Goal: Find specific page/section: Locate a particular part of the current website

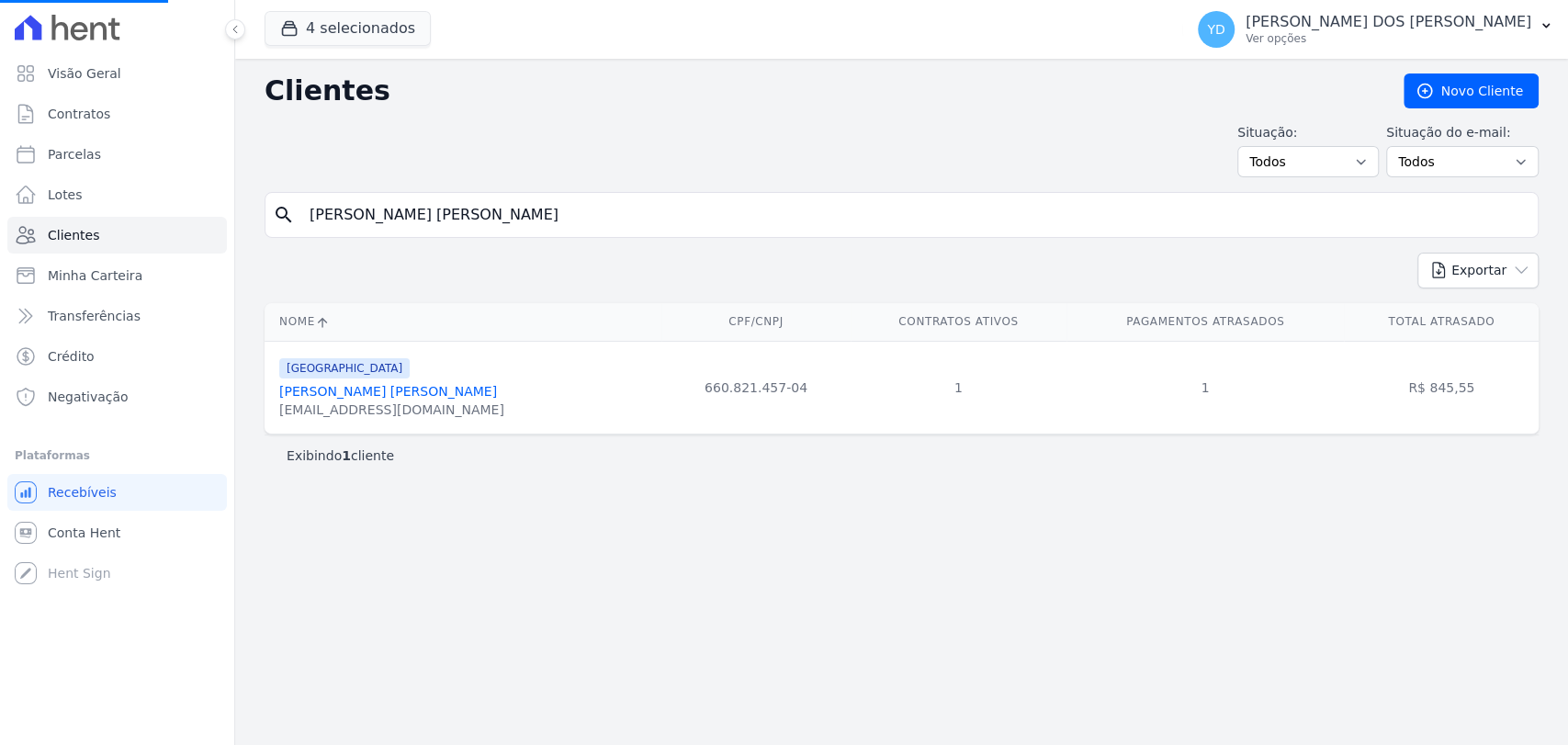
click at [520, 226] on input "[PERSON_NAME] [PERSON_NAME]" at bounding box center [915, 214] width 1232 height 37
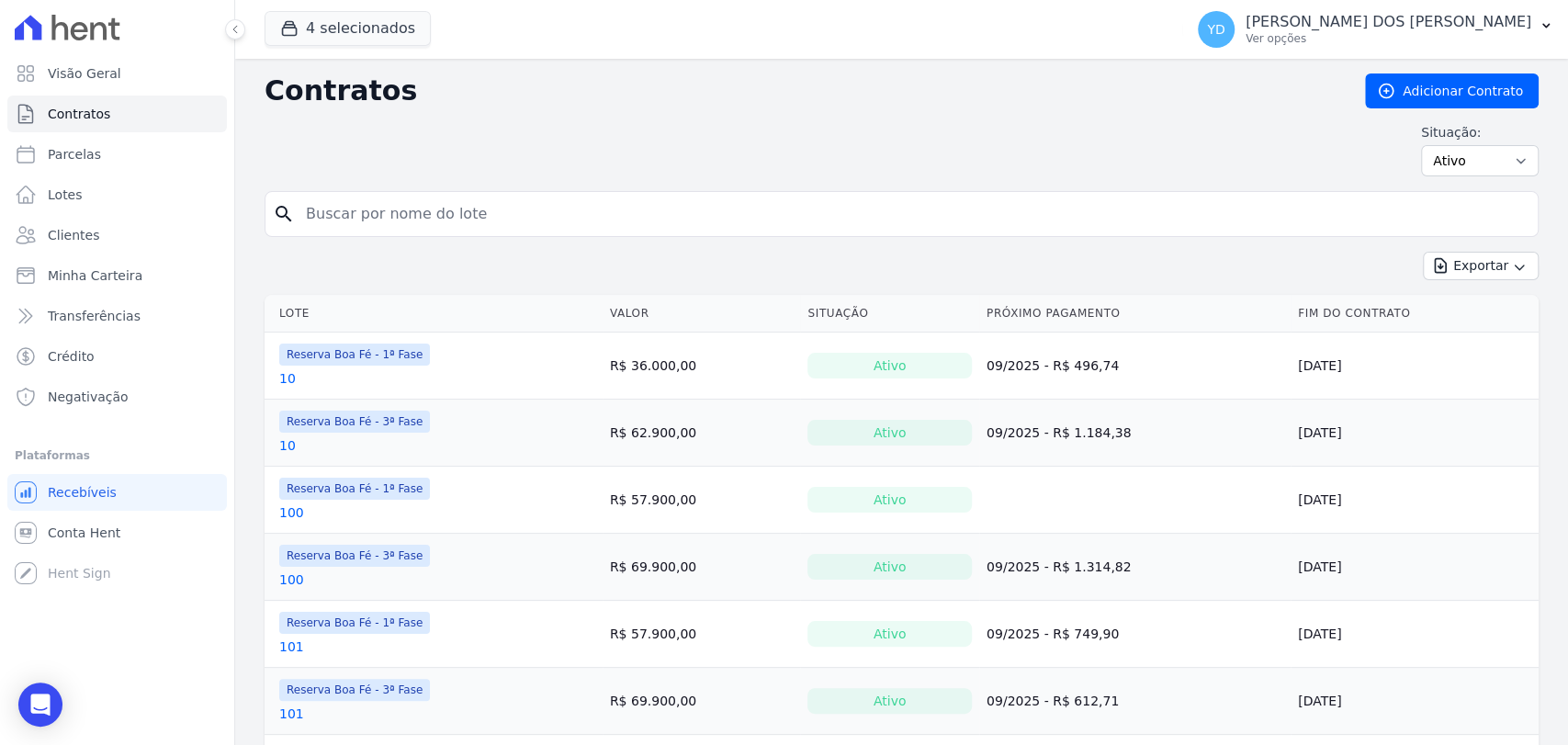
click at [576, 202] on input "search" at bounding box center [913, 213] width 1236 height 37
type input "218"
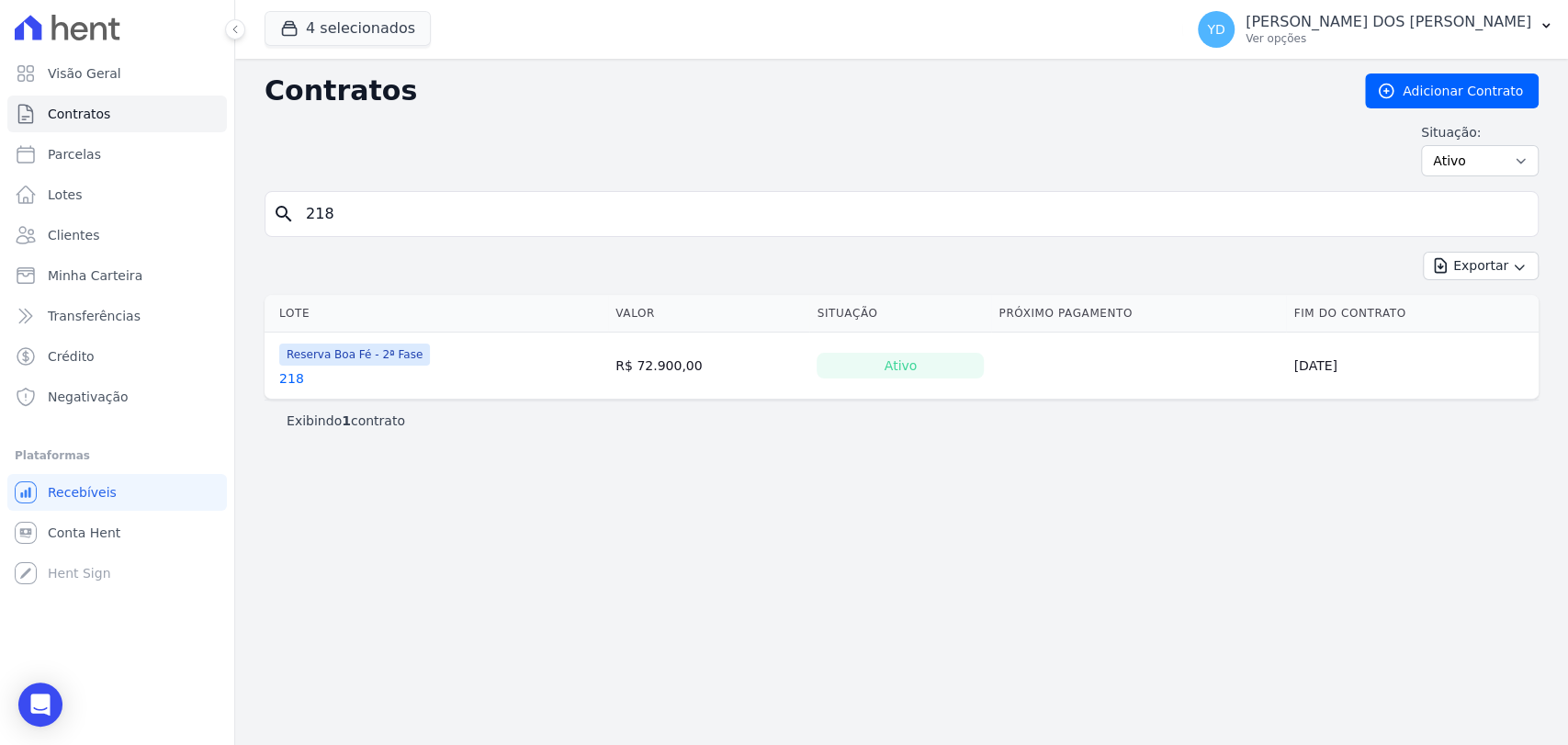
click at [286, 384] on link "218" at bounding box center [291, 379] width 24 height 19
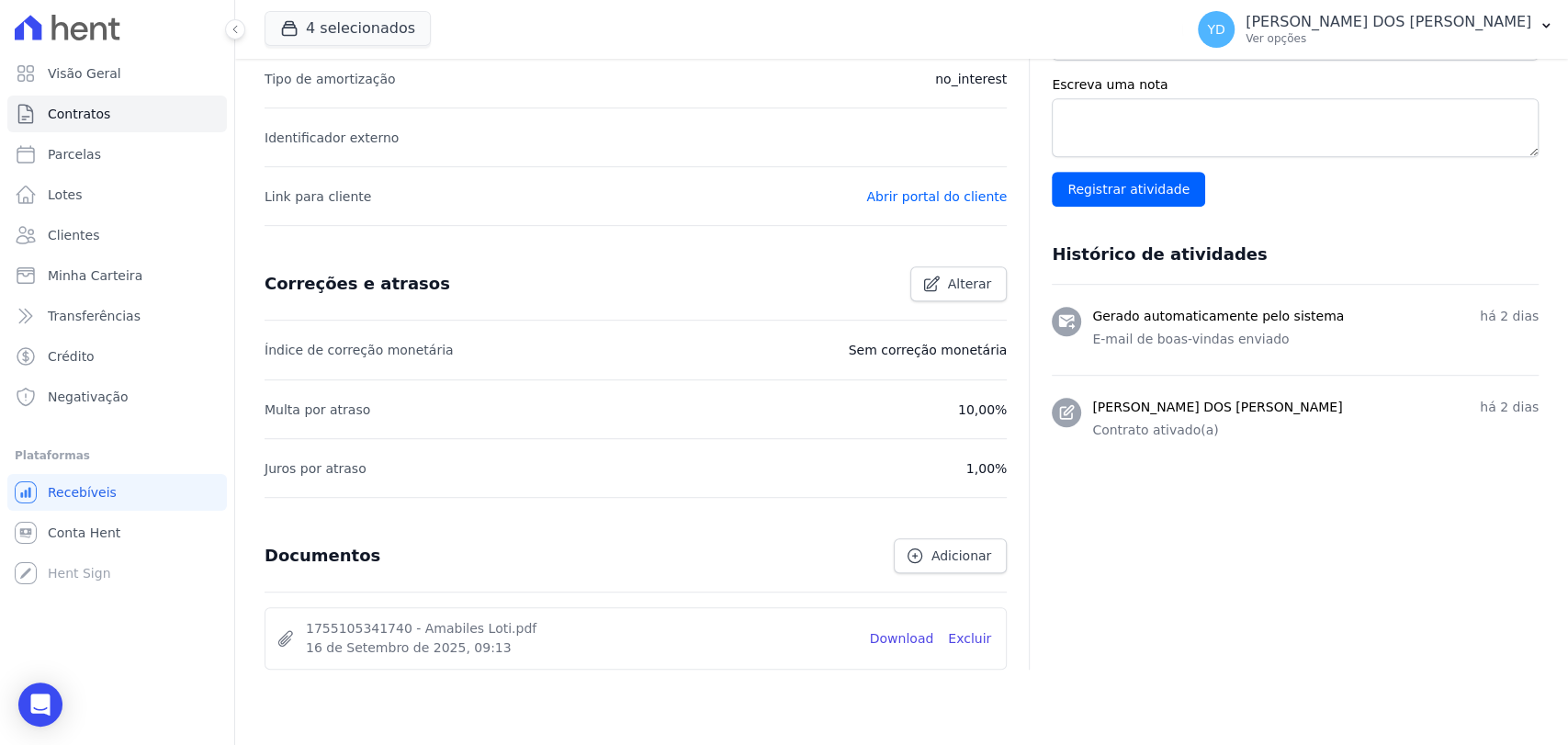
scroll to position [608, 0]
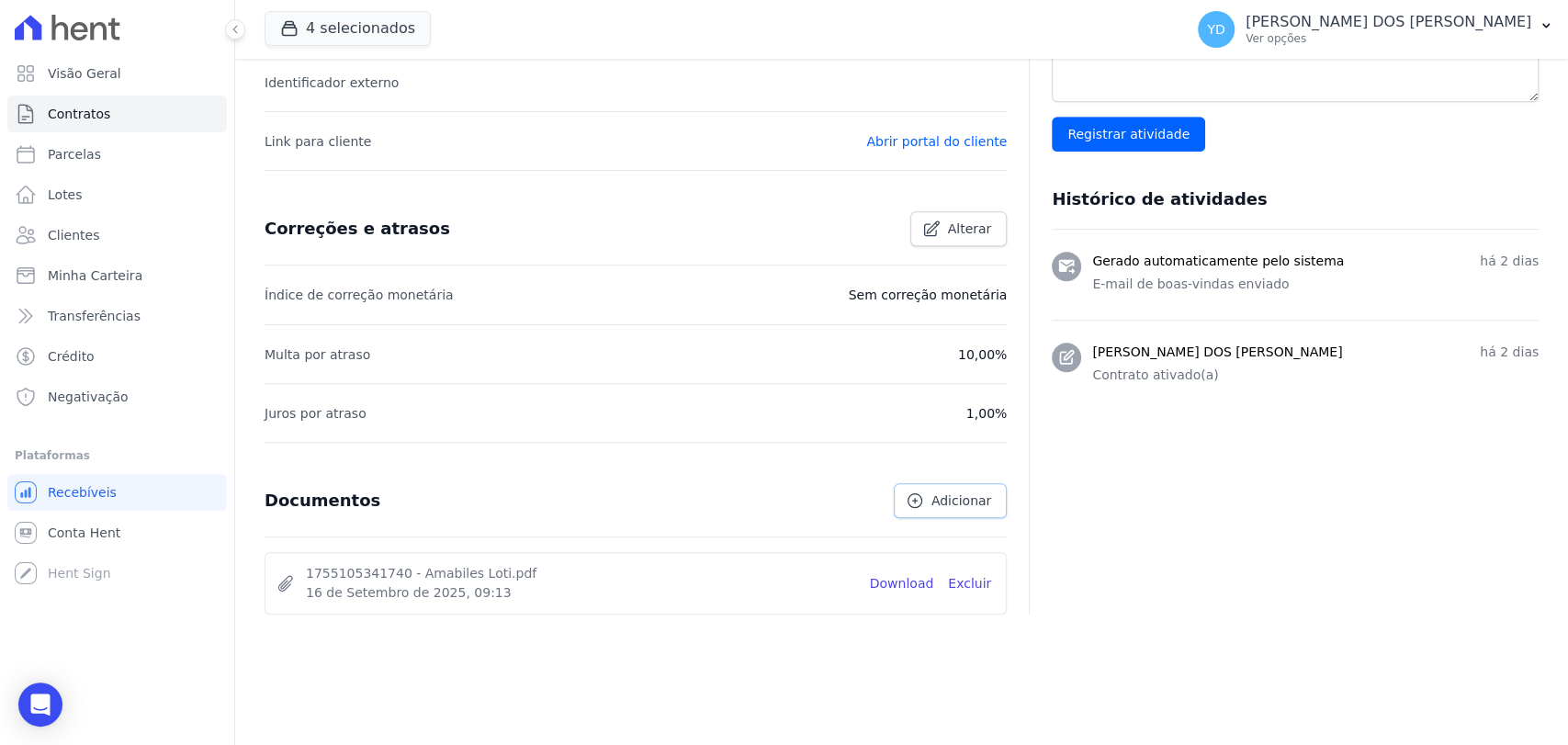
click at [924, 491] on icon at bounding box center [916, 501] width 19 height 19
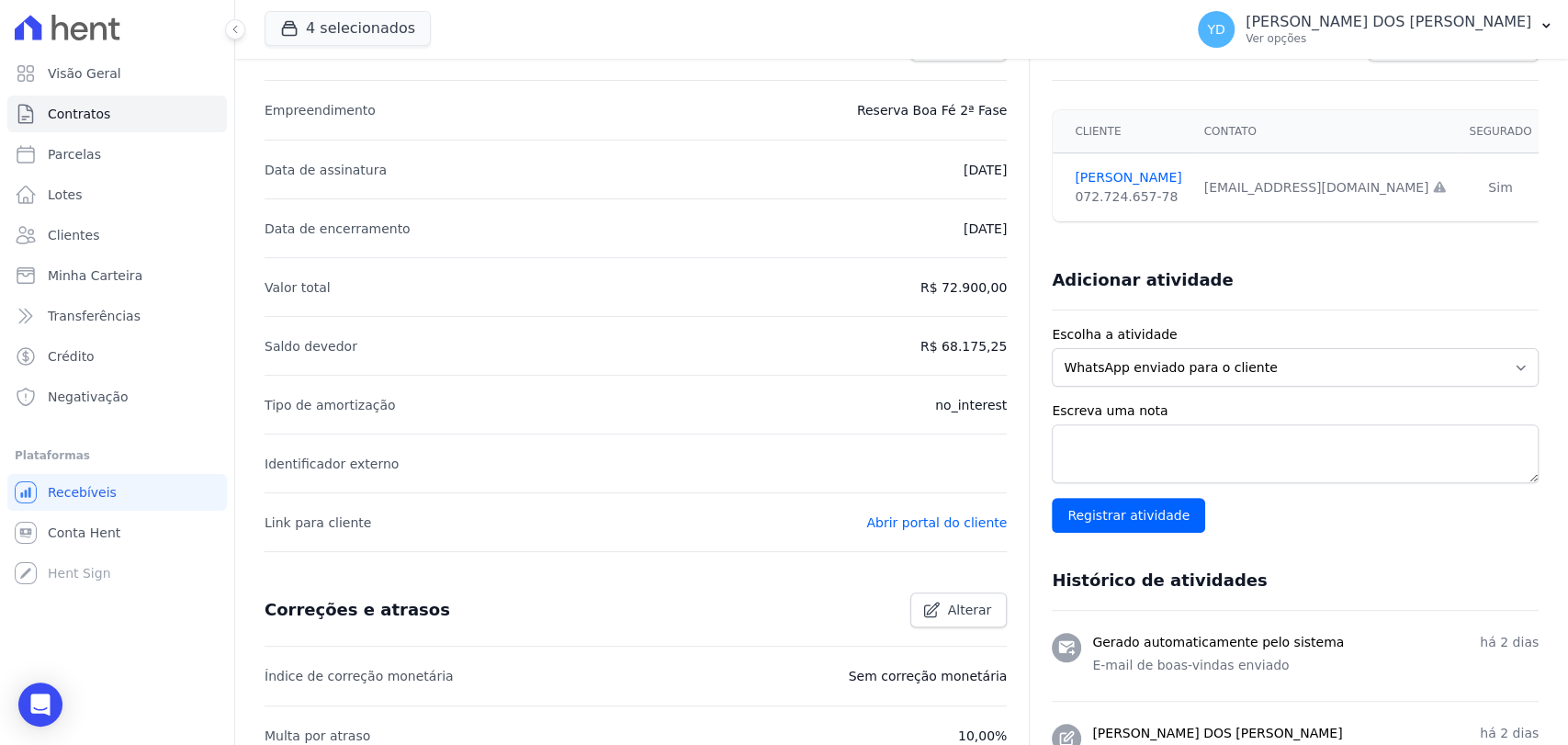
scroll to position [0, 0]
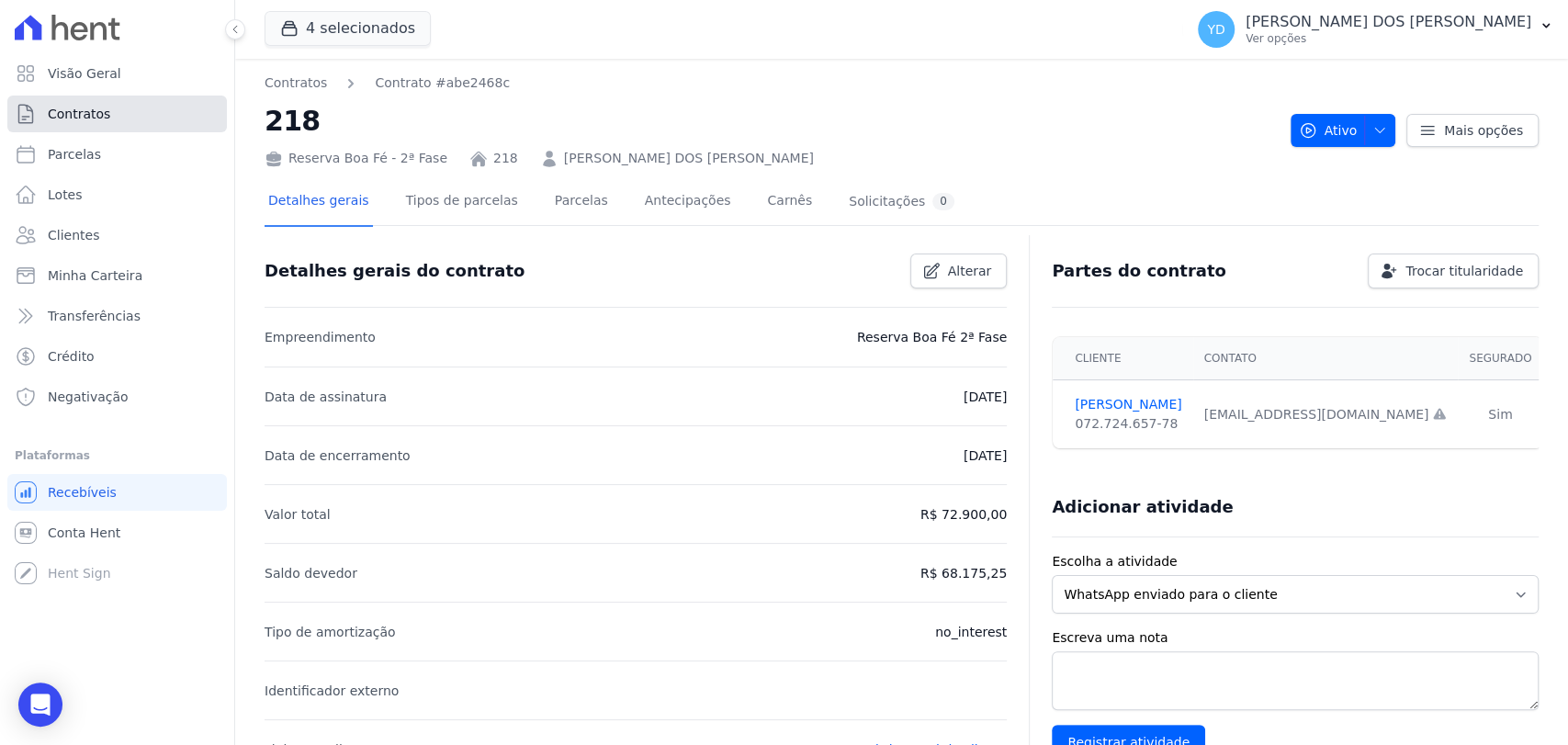
click at [139, 123] on link "Contratos" at bounding box center [117, 113] width 220 height 37
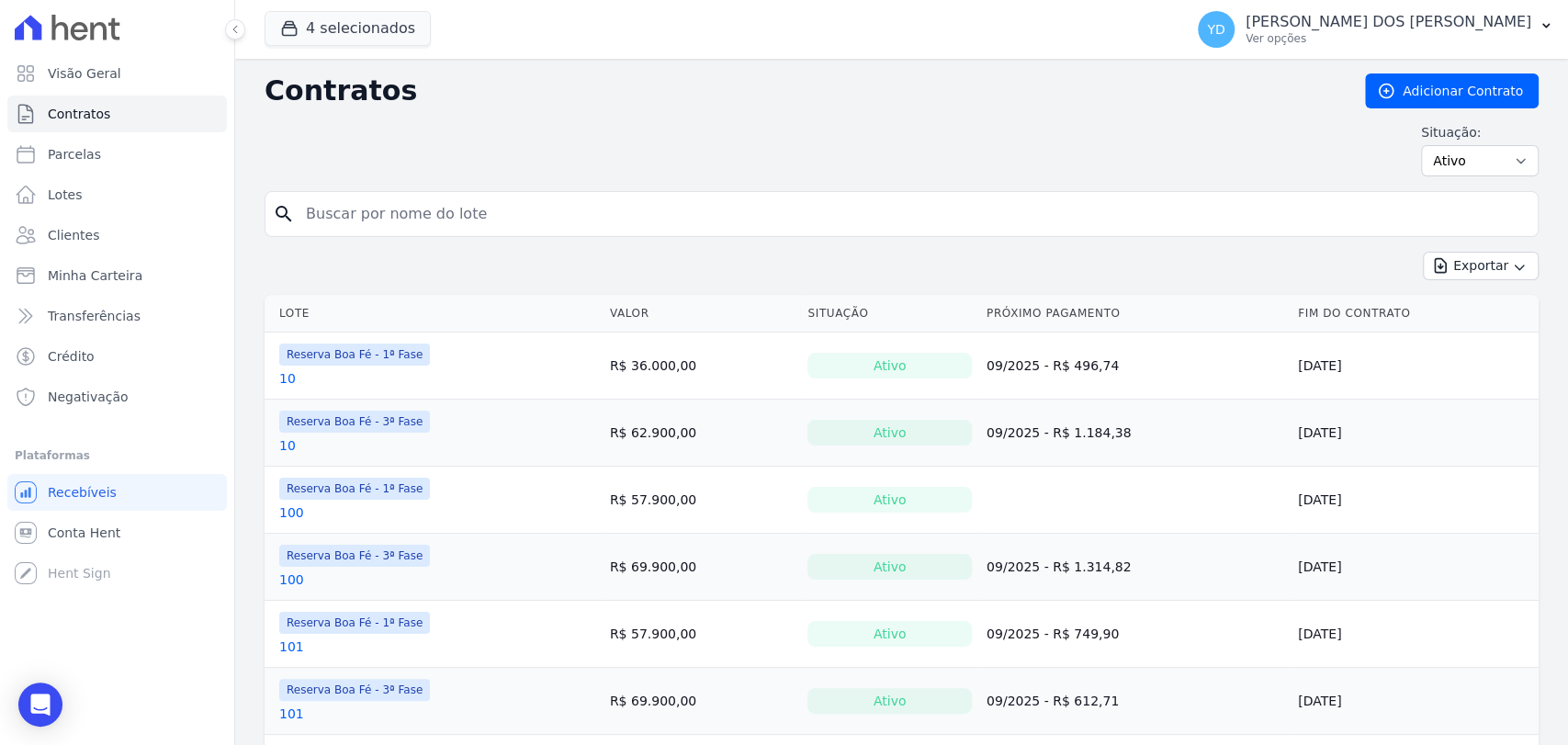
click at [463, 229] on input "search" at bounding box center [913, 213] width 1236 height 37
type input "a6"
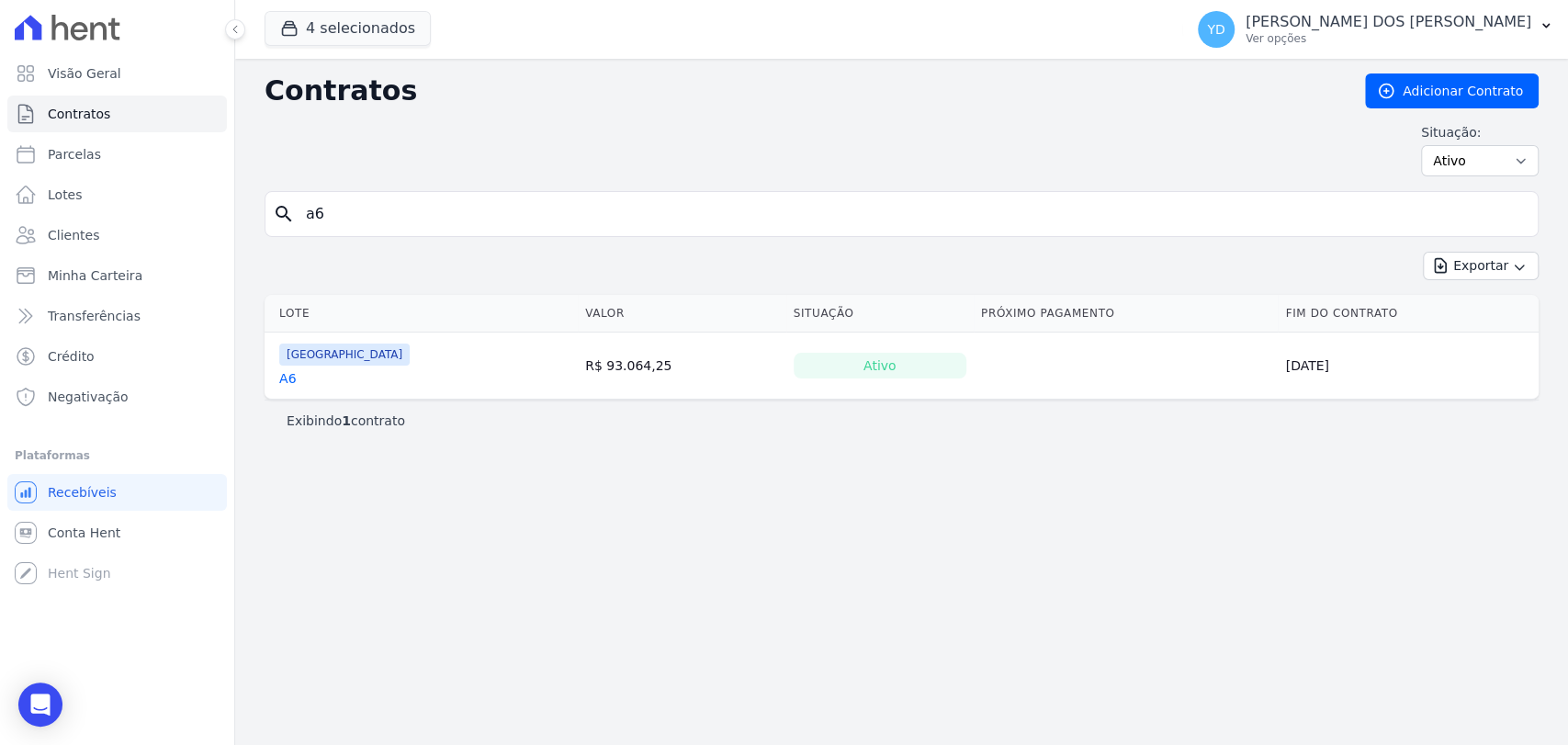
click at [290, 373] on link "A6" at bounding box center [287, 379] width 17 height 19
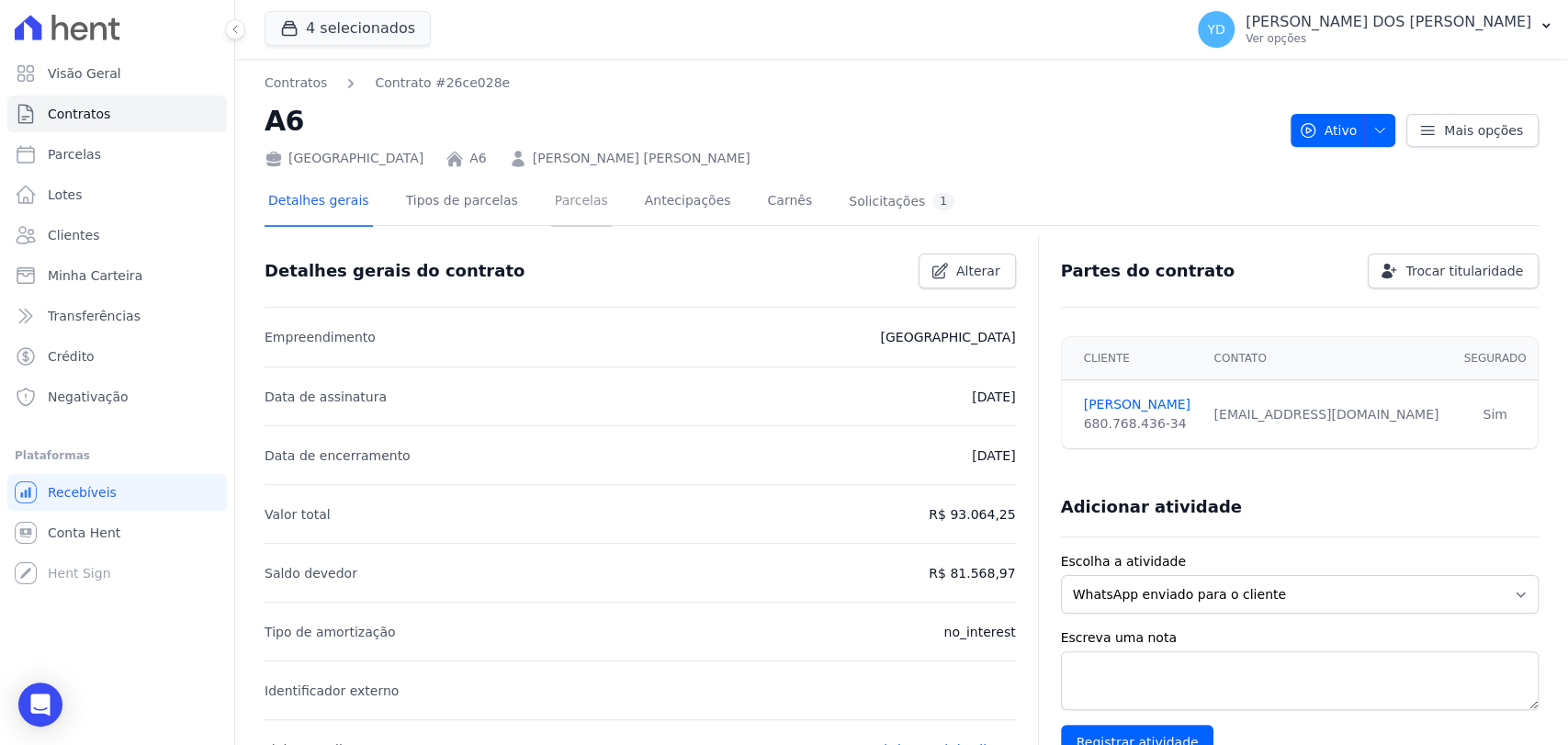
click at [551, 206] on link "Parcelas" at bounding box center [581, 202] width 61 height 49
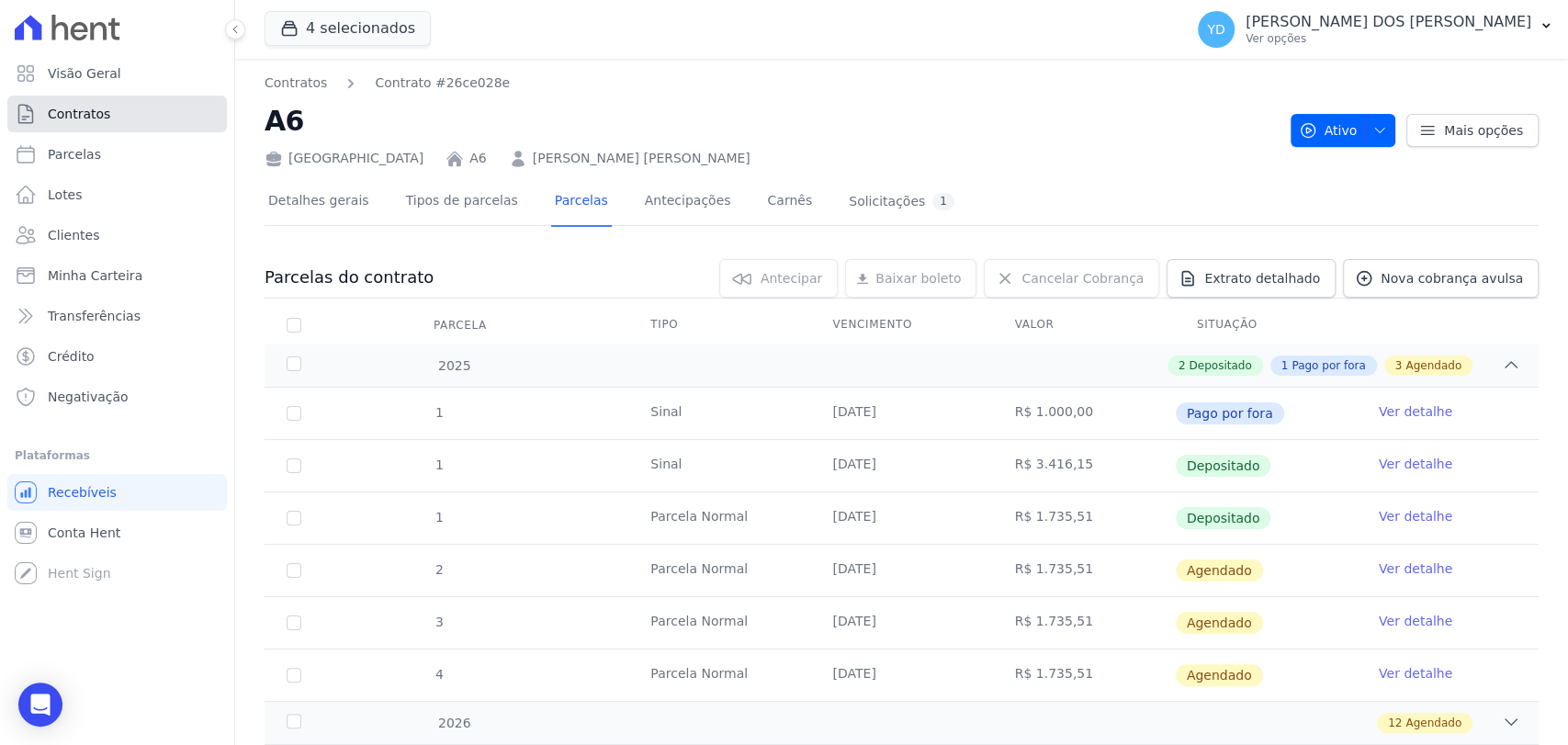
click at [145, 120] on link "Contratos" at bounding box center [117, 113] width 220 height 37
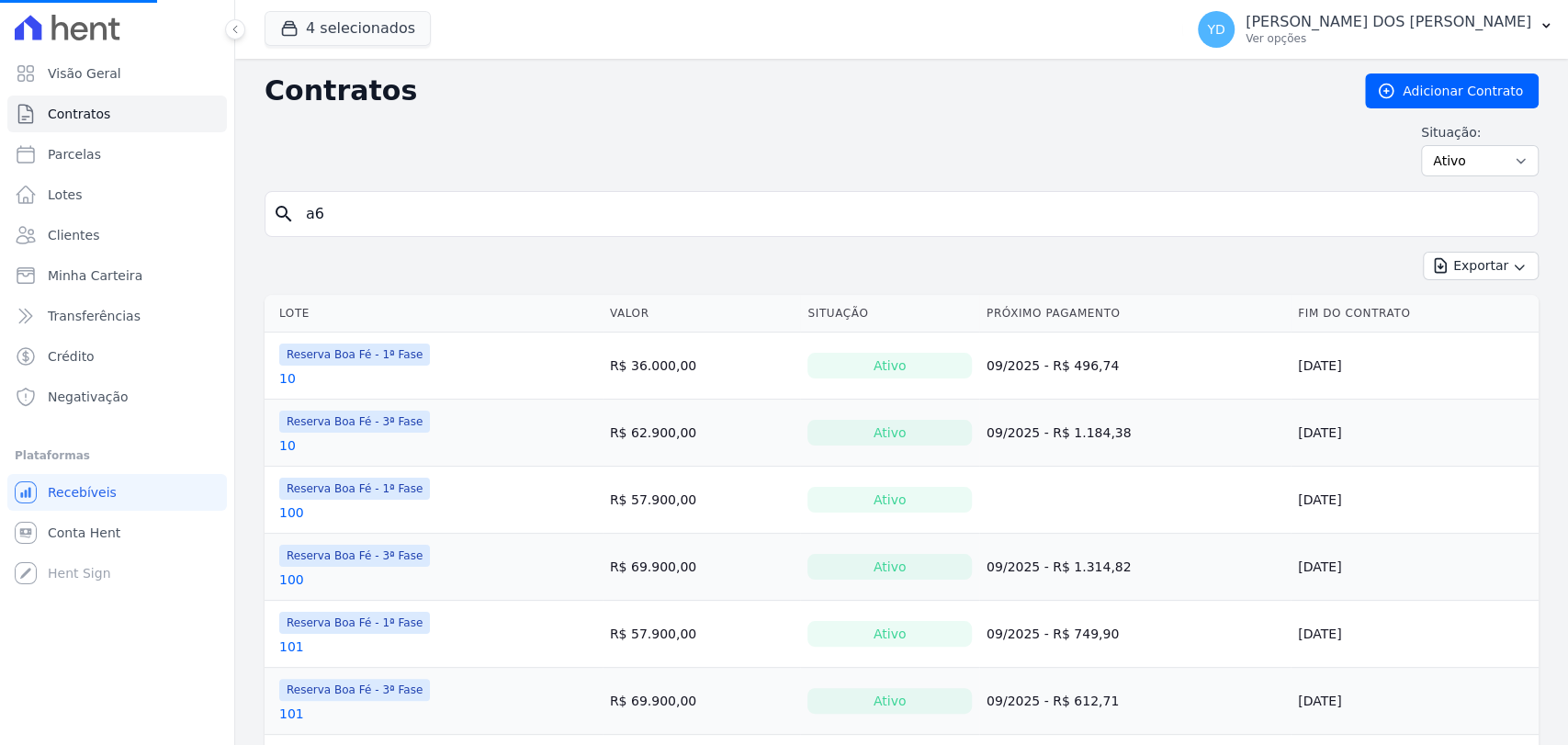
click at [737, 218] on input "a6" at bounding box center [913, 213] width 1236 height 37
drag, startPoint x: 1448, startPoint y: 164, endPoint x: 1448, endPoint y: 173, distance: 9.0
click at [1448, 164] on select "Ativo Todos Pausado Distratado Rascunho Expirado Encerrado" at bounding box center [1480, 160] width 118 height 31
select select "all"
click at [1421, 145] on select "Ativo Todos Pausado Distratado Rascunho Expirado Encerrado" at bounding box center [1480, 160] width 118 height 31
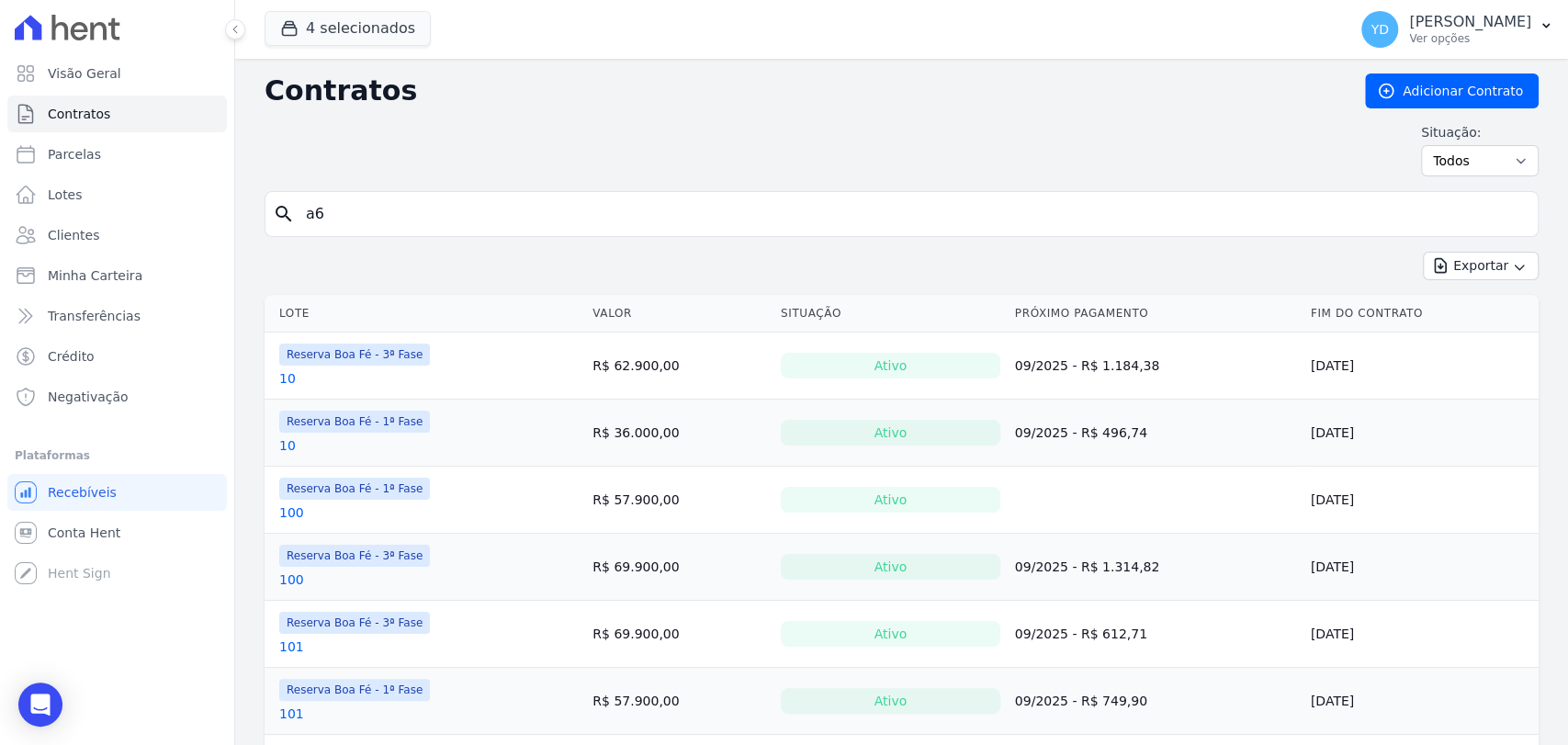
type input "a6"
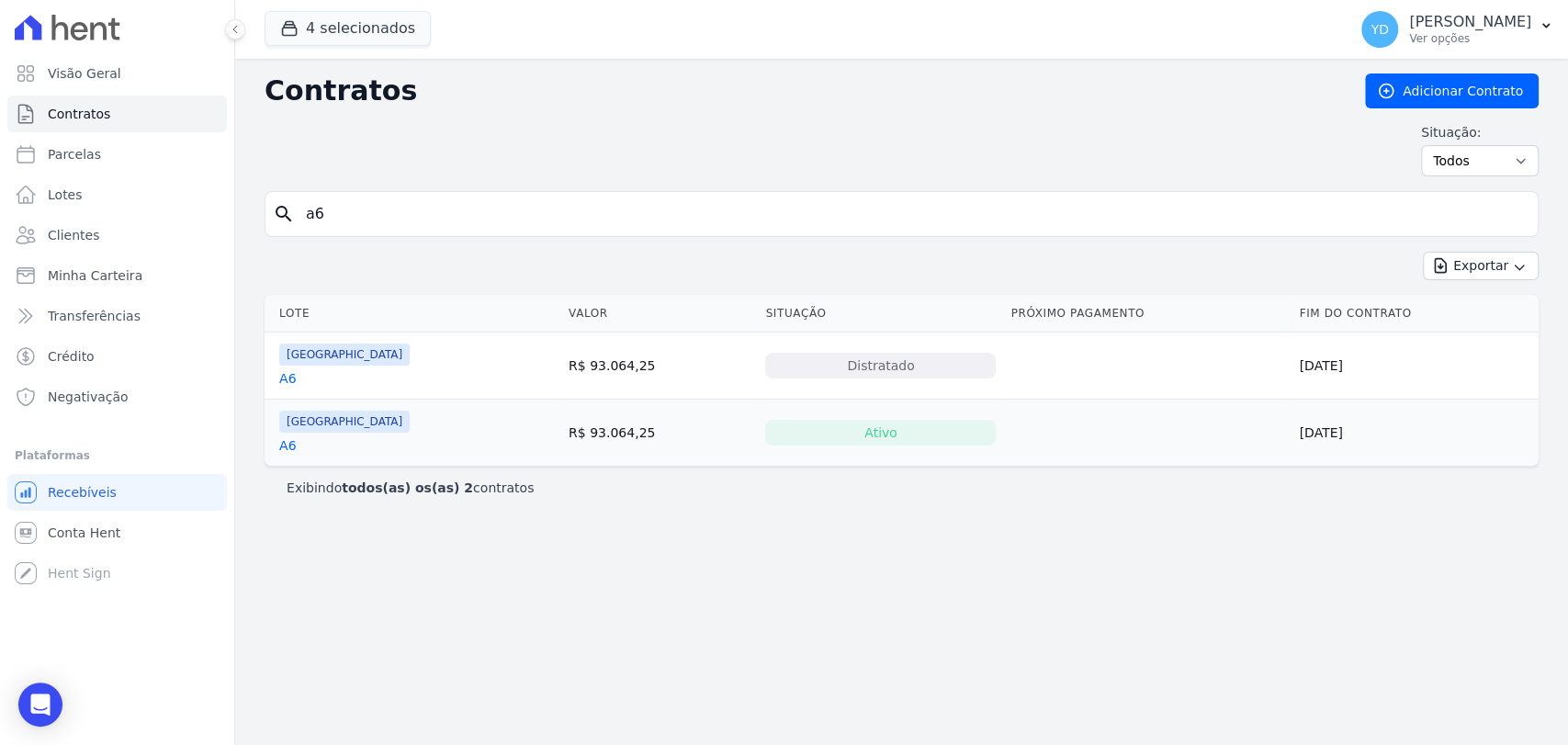
click at [280, 371] on link "A6" at bounding box center [287, 379] width 17 height 19
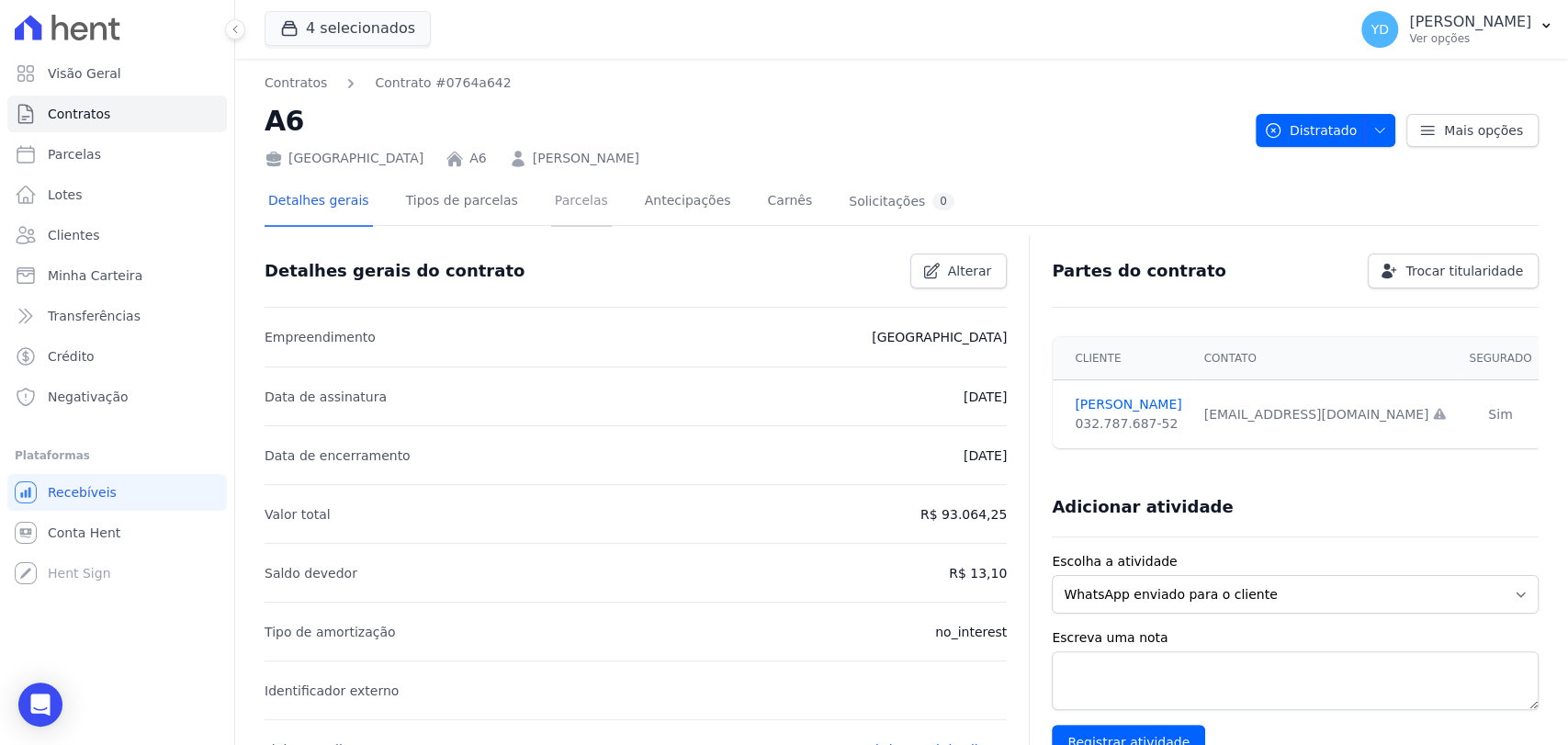
click at [551, 223] on link "Parcelas" at bounding box center [581, 202] width 61 height 49
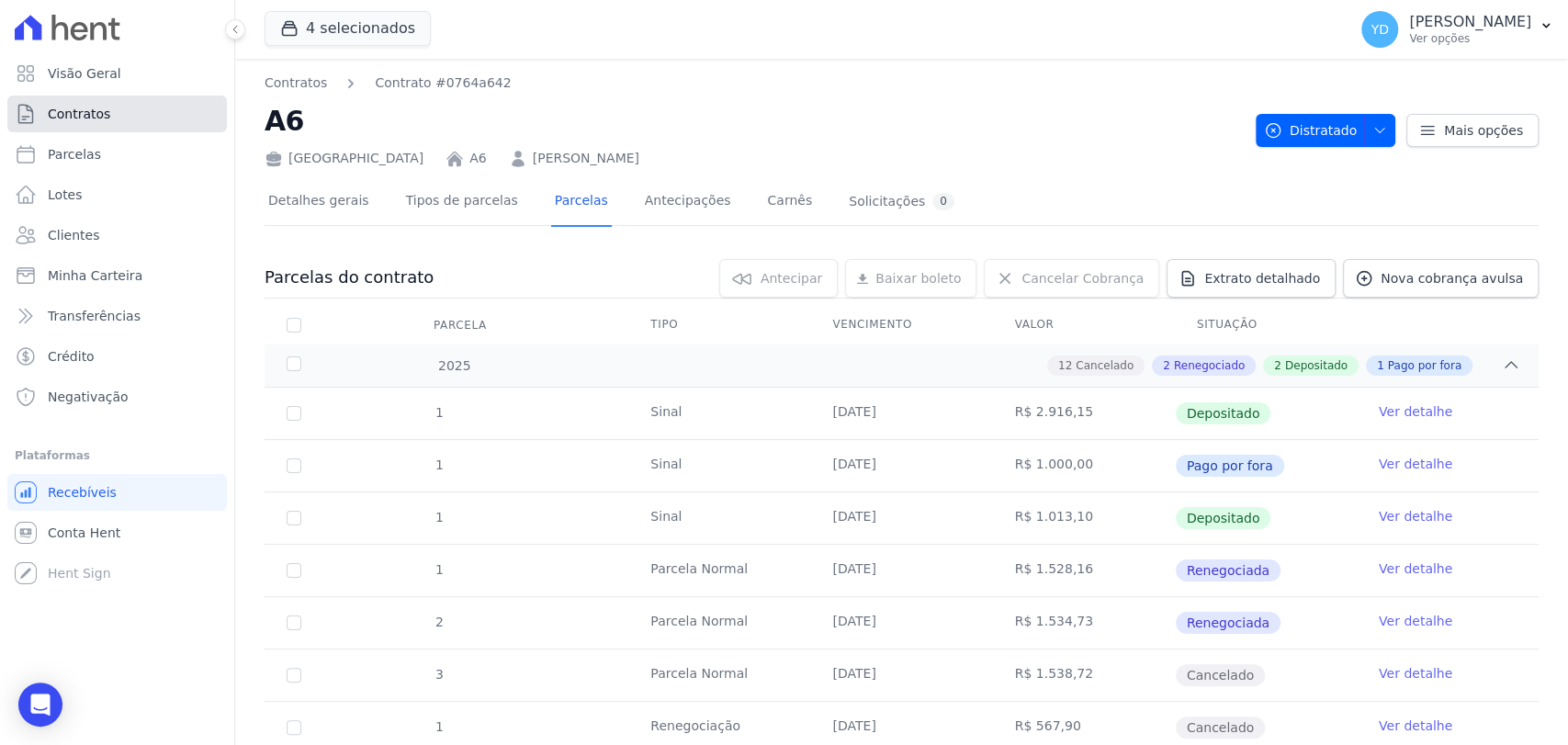
drag, startPoint x: 167, startPoint y: 108, endPoint x: 209, endPoint y: 113, distance: 42.3
click at [167, 108] on link "Contratos" at bounding box center [117, 113] width 220 height 37
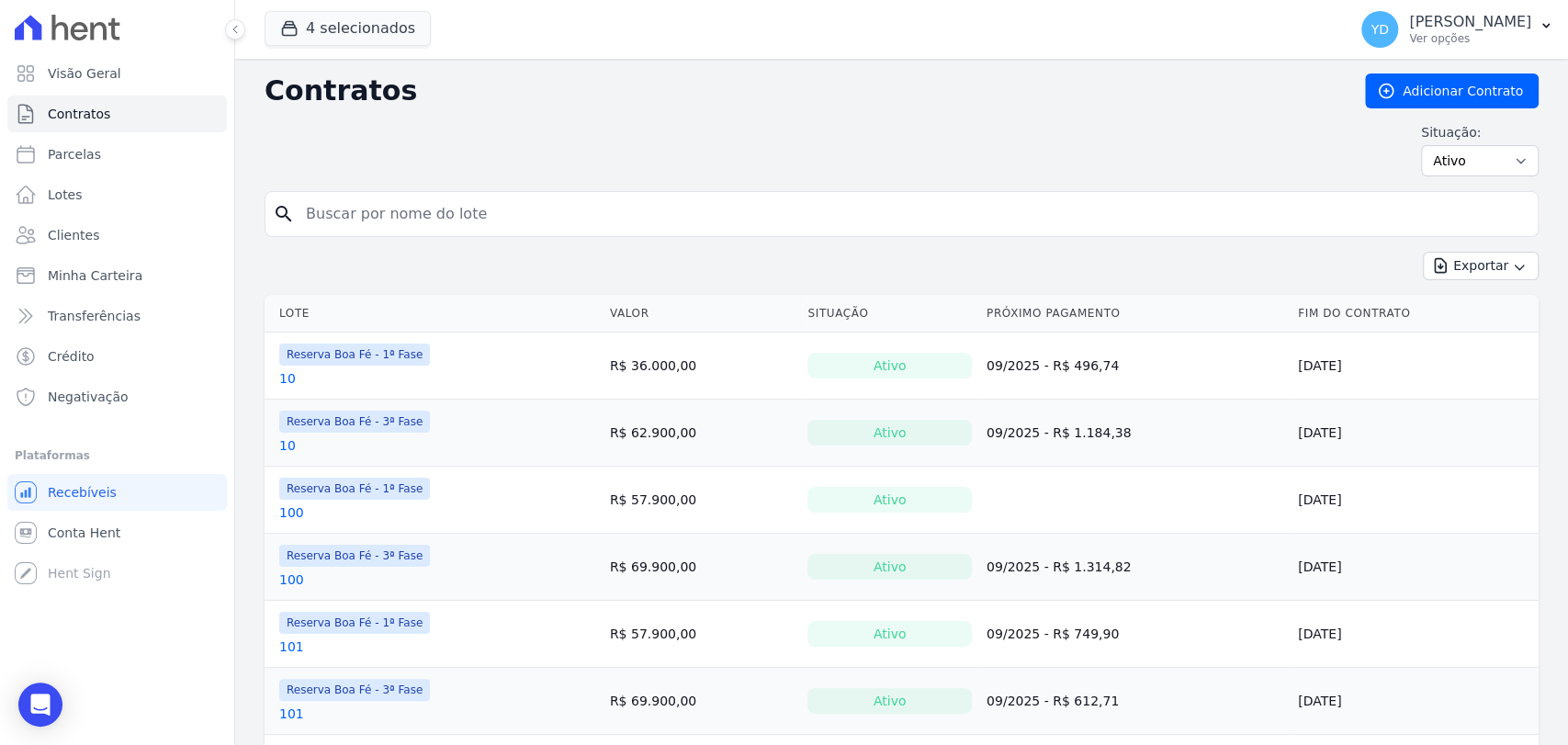
click at [462, 212] on input "search" at bounding box center [913, 213] width 1236 height 37
type input "e11"
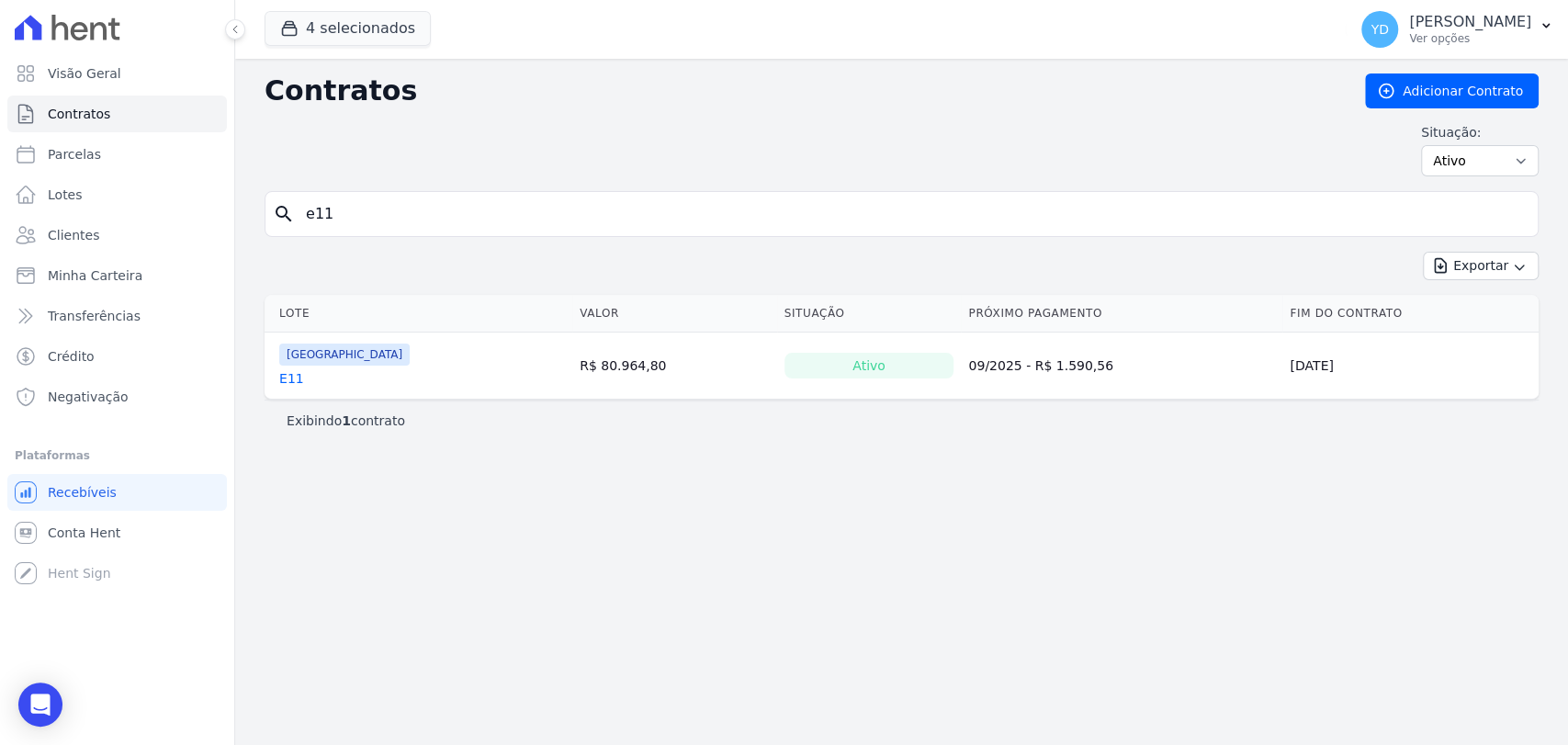
click at [278, 380] on td "Parque das Palmeiras E11" at bounding box center [418, 365] width 308 height 66
click at [291, 378] on link "E11" at bounding box center [291, 379] width 24 height 19
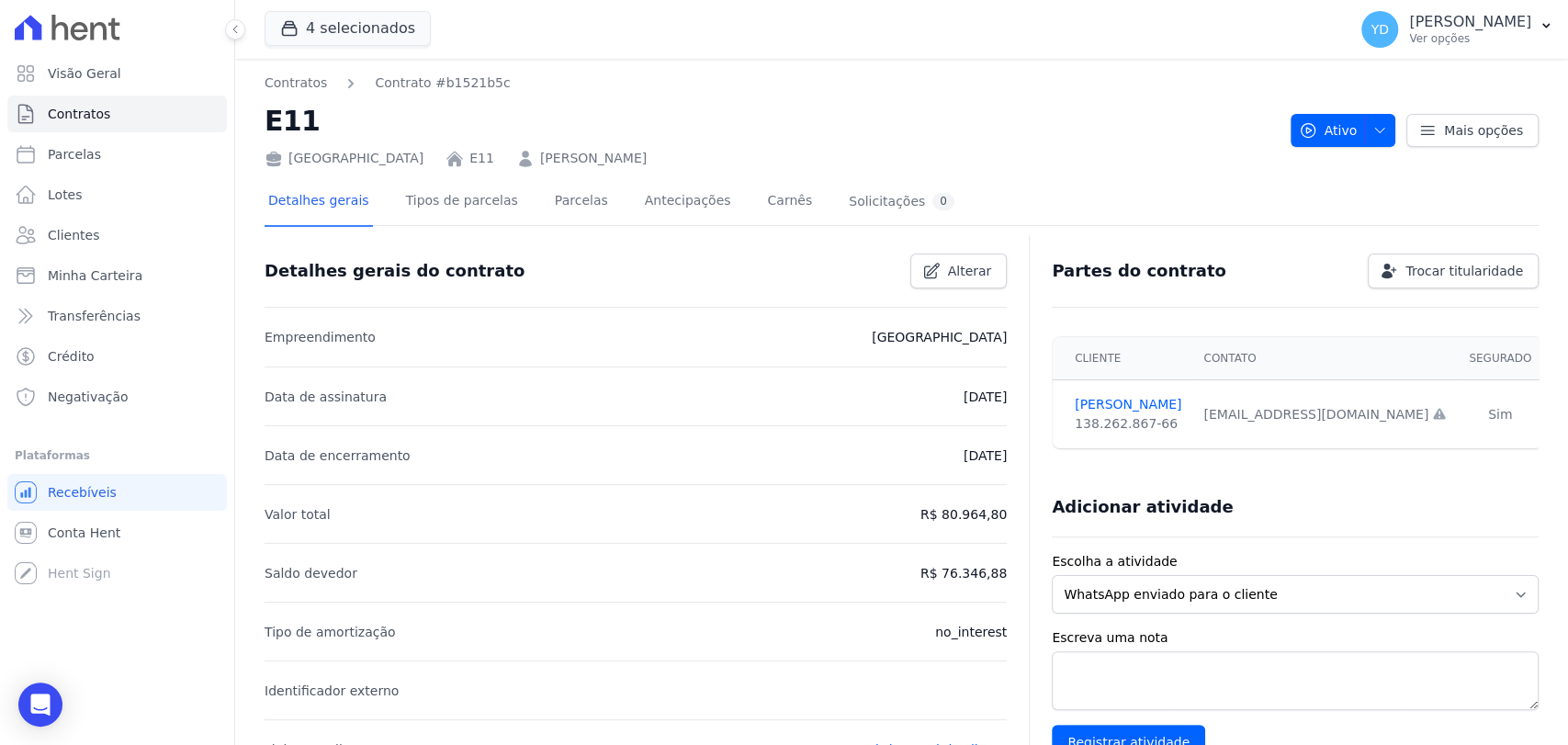
click at [519, 195] on div "Detalhes gerais Tipos de parcelas Parcelas Antecipações Carnês Solicitações 0" at bounding box center [611, 202] width 694 height 49
click at [551, 201] on link "Parcelas" at bounding box center [581, 202] width 61 height 49
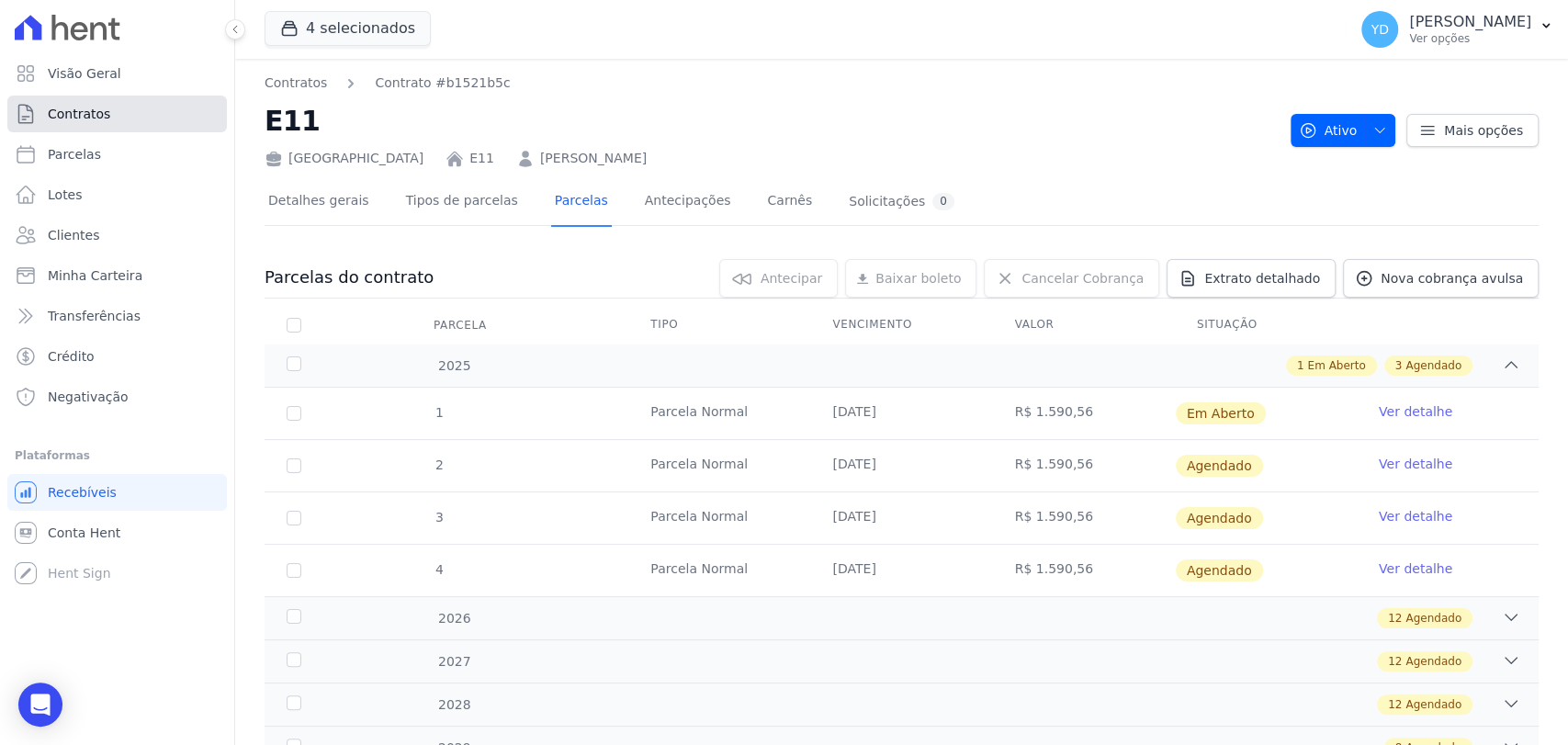
click at [98, 121] on span "Contratos" at bounding box center [79, 114] width 63 height 19
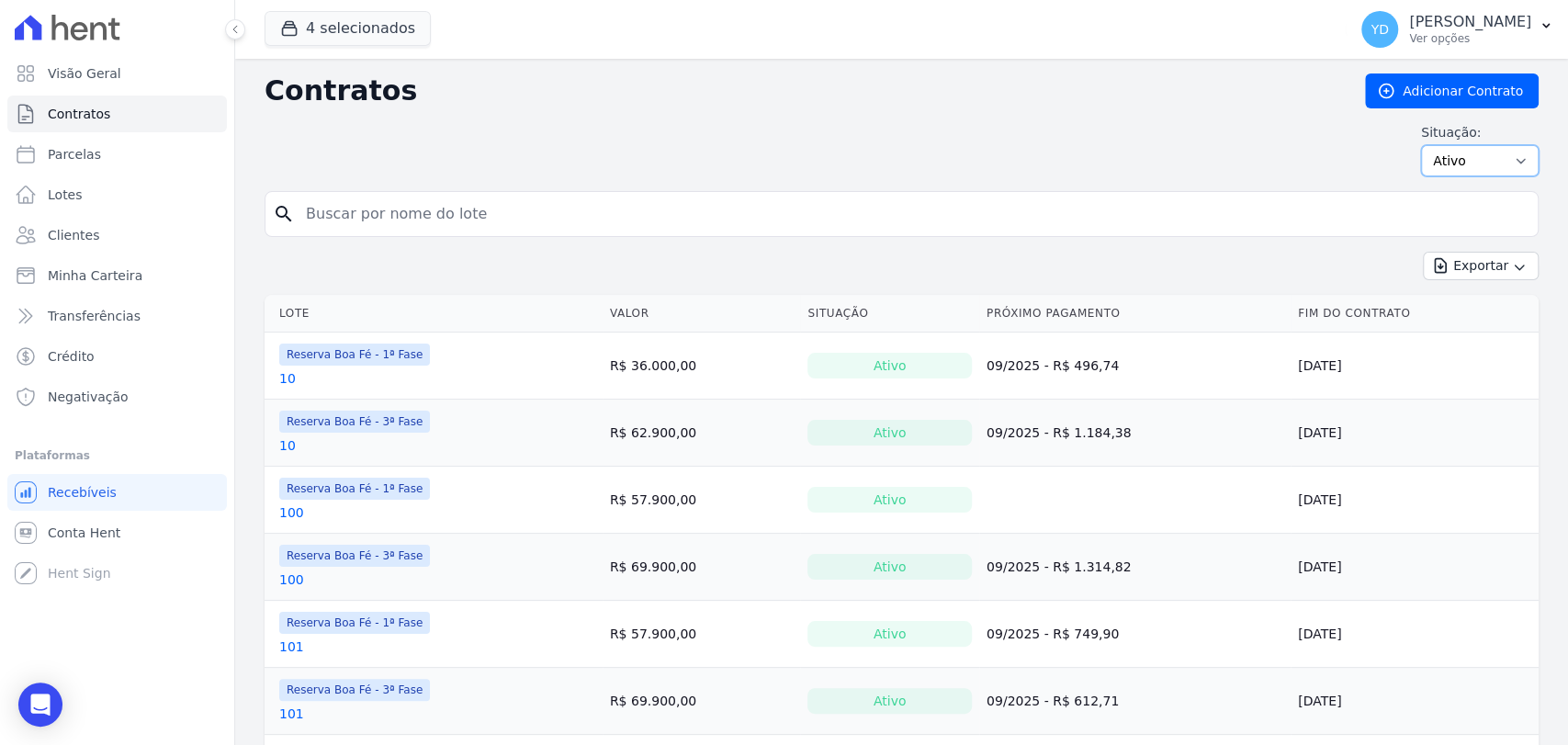
click at [1478, 165] on select "Ativo Todos Pausado Distratado Rascunho Expirado Encerrado" at bounding box center [1480, 160] width 118 height 31
select select "all"
click at [1421, 145] on select "Ativo Todos Pausado Distratado Rascunho Expirado Encerrado" at bounding box center [1480, 160] width 118 height 31
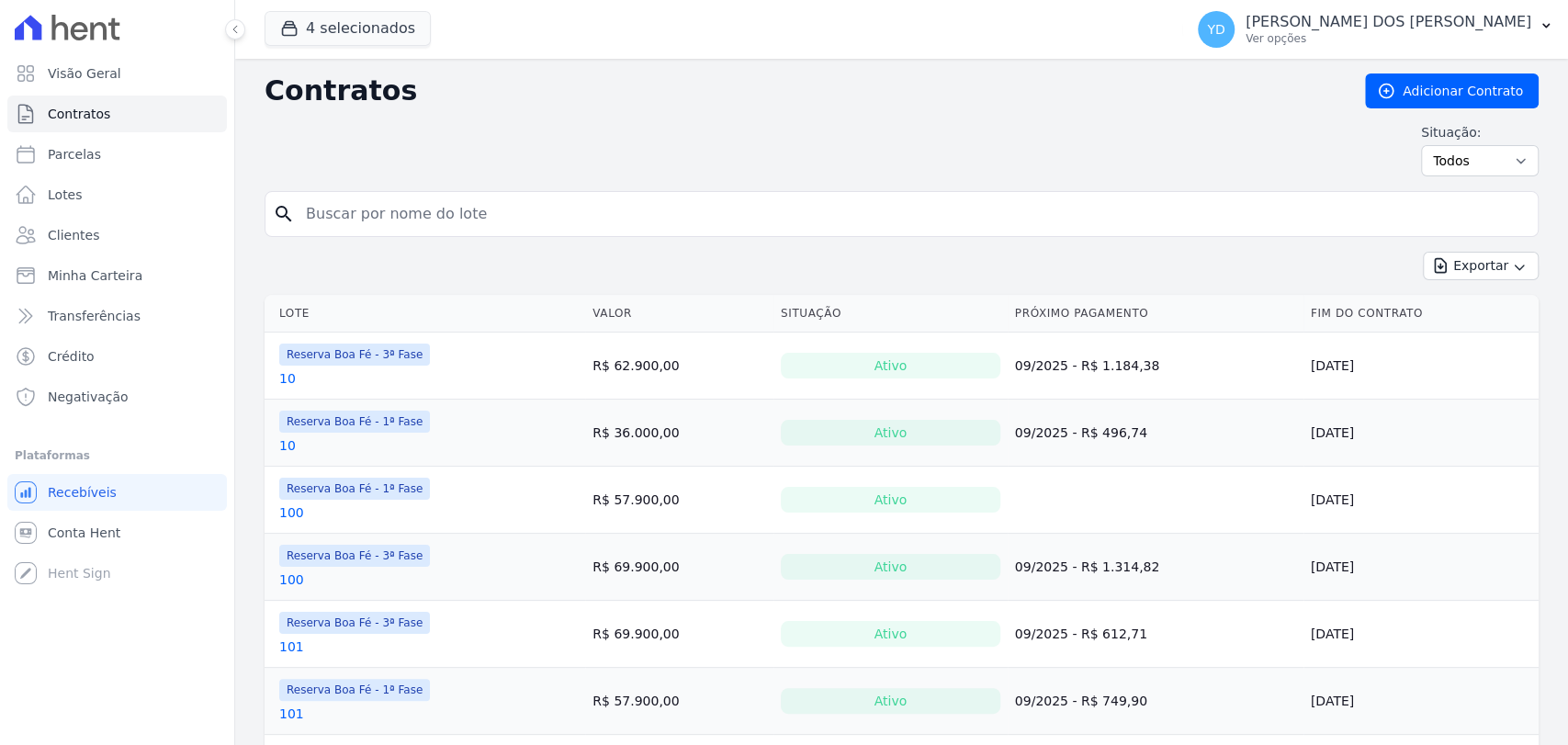
drag, startPoint x: 0, startPoint y: 0, endPoint x: 917, endPoint y: 211, distance: 941.0
click at [917, 211] on input "search" at bounding box center [913, 213] width 1236 height 37
type input "e11"
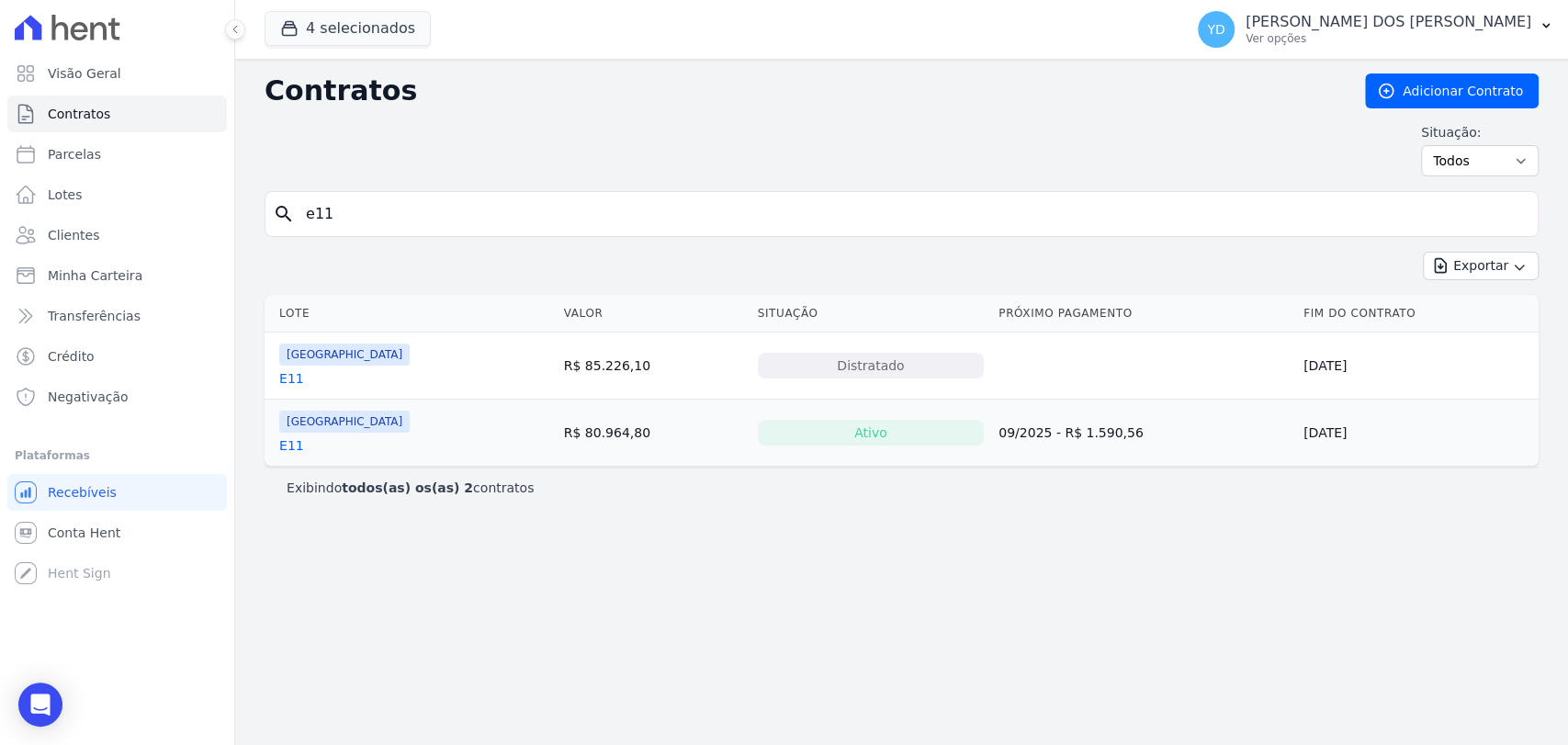
click at [293, 375] on link "E11" at bounding box center [291, 379] width 24 height 19
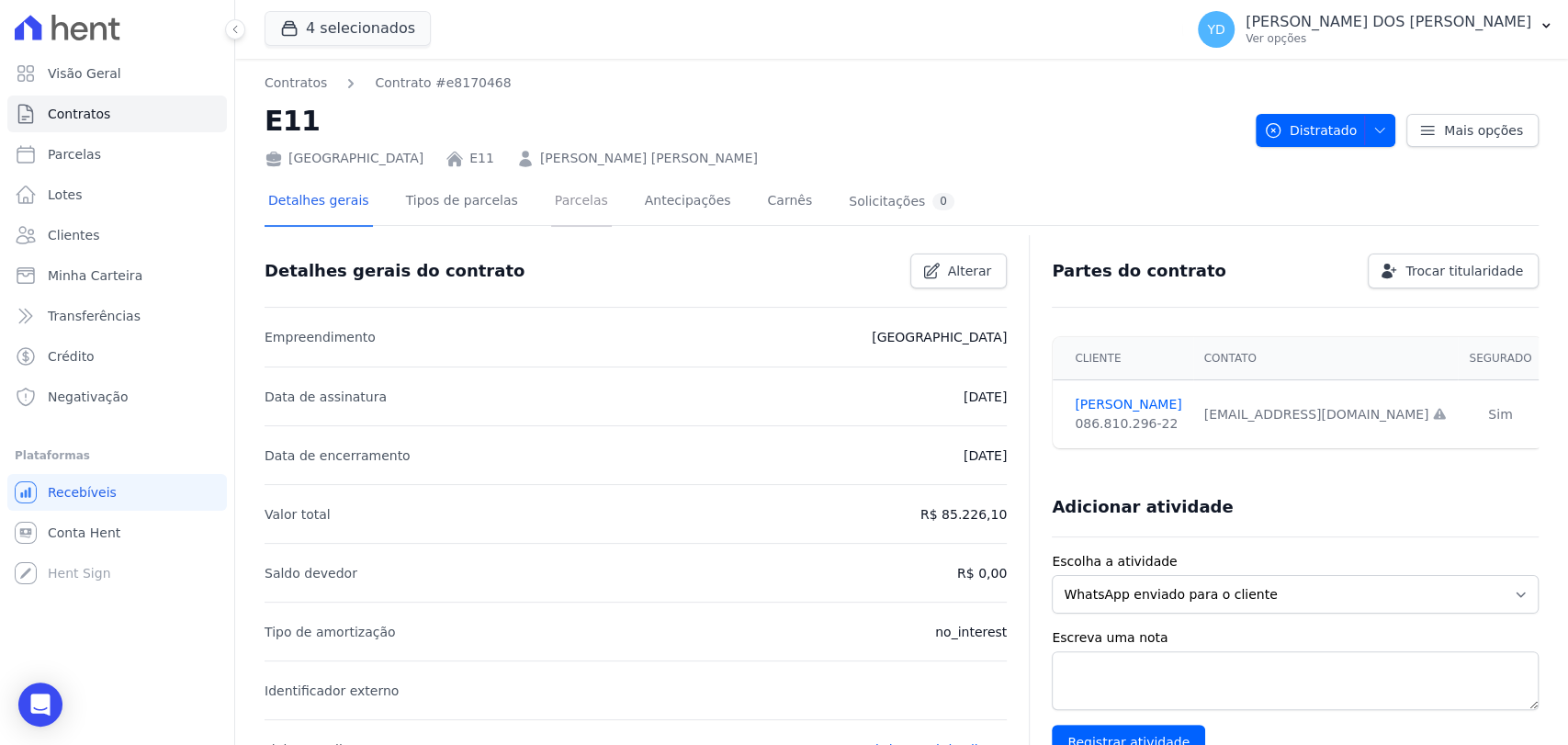
click at [564, 212] on link "Parcelas" at bounding box center [581, 202] width 61 height 49
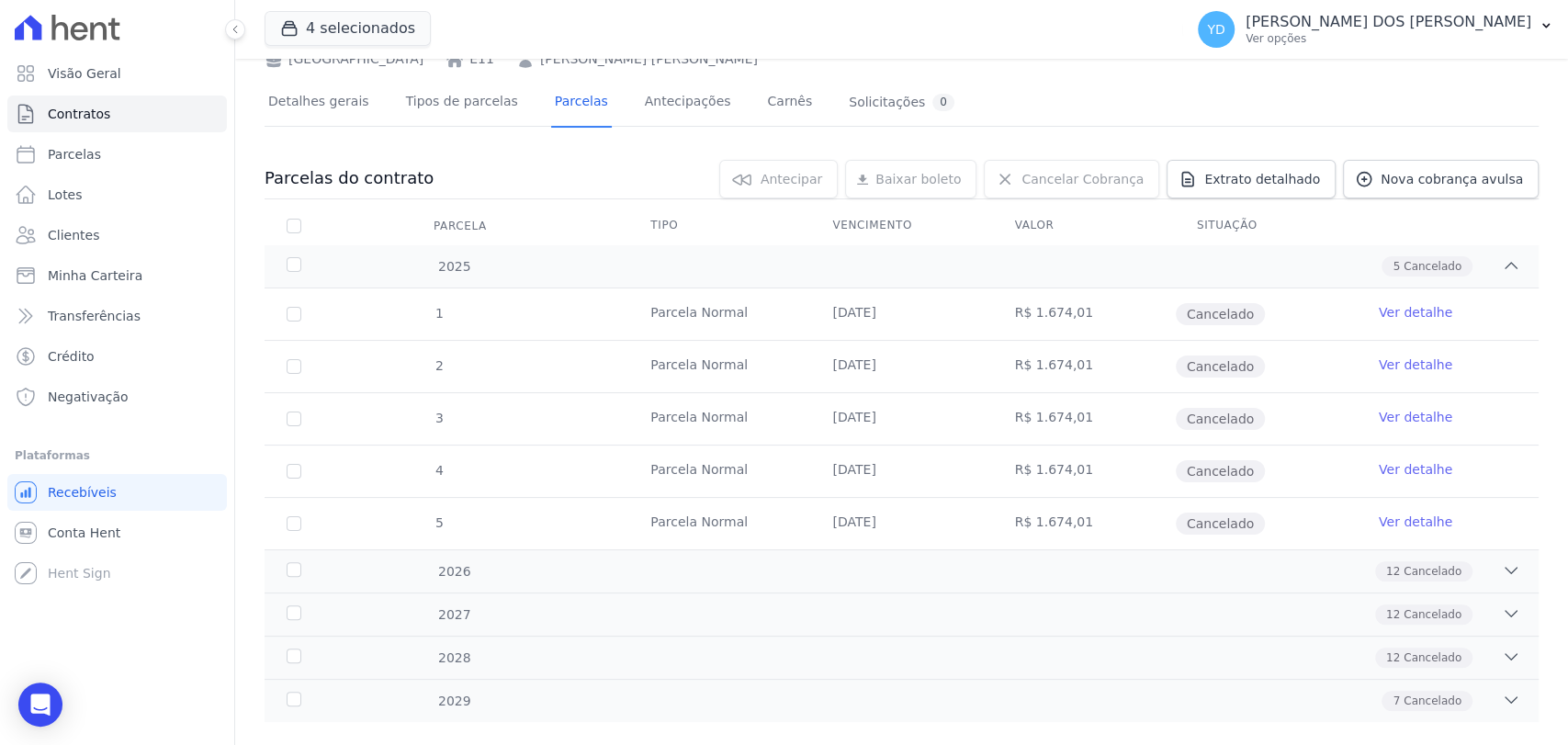
scroll to position [102, 0]
click at [1052, 258] on div "5 Cancelado" at bounding box center [964, 264] width 1113 height 21
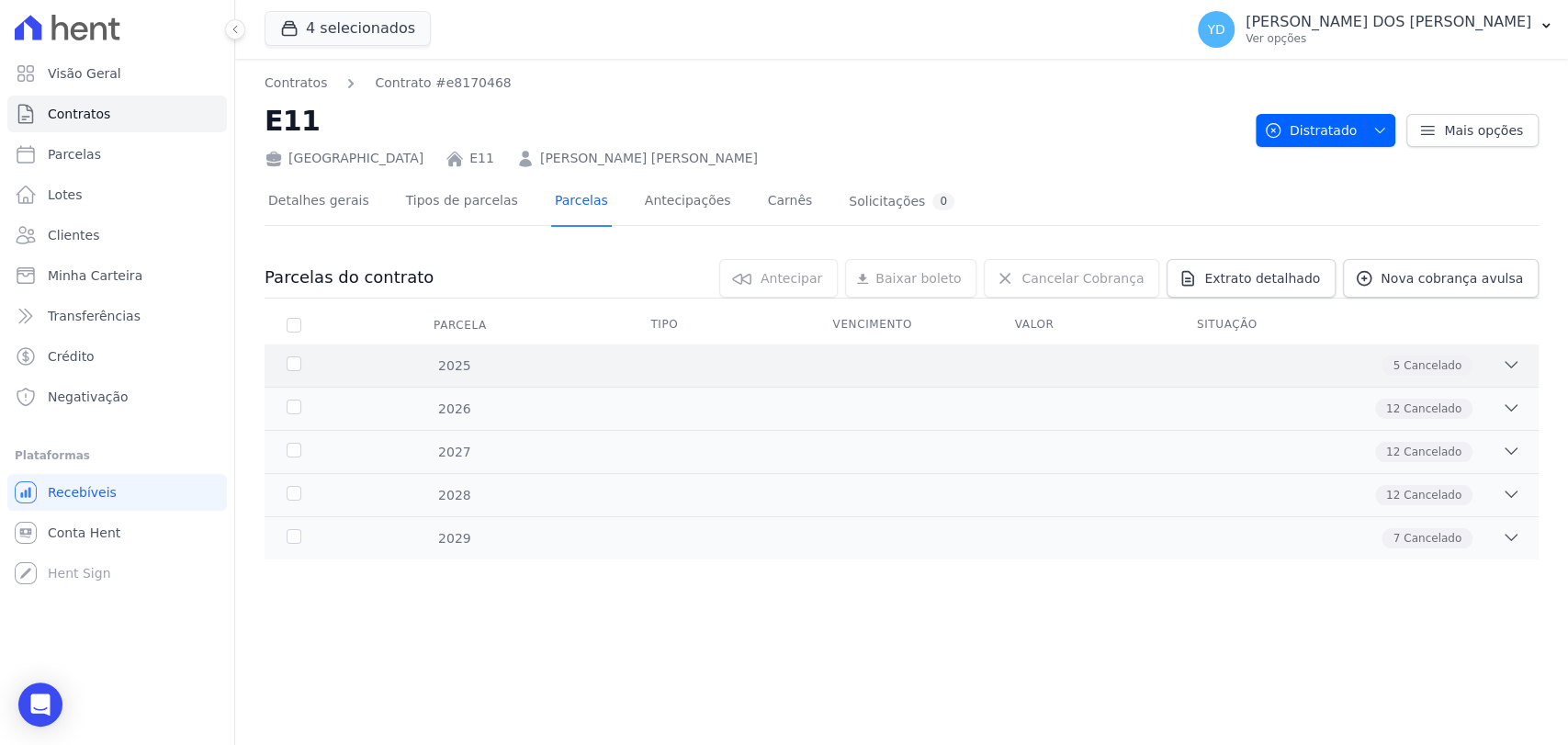
click at [1044, 356] on div "5 Cancelado" at bounding box center [964, 366] width 1113 height 21
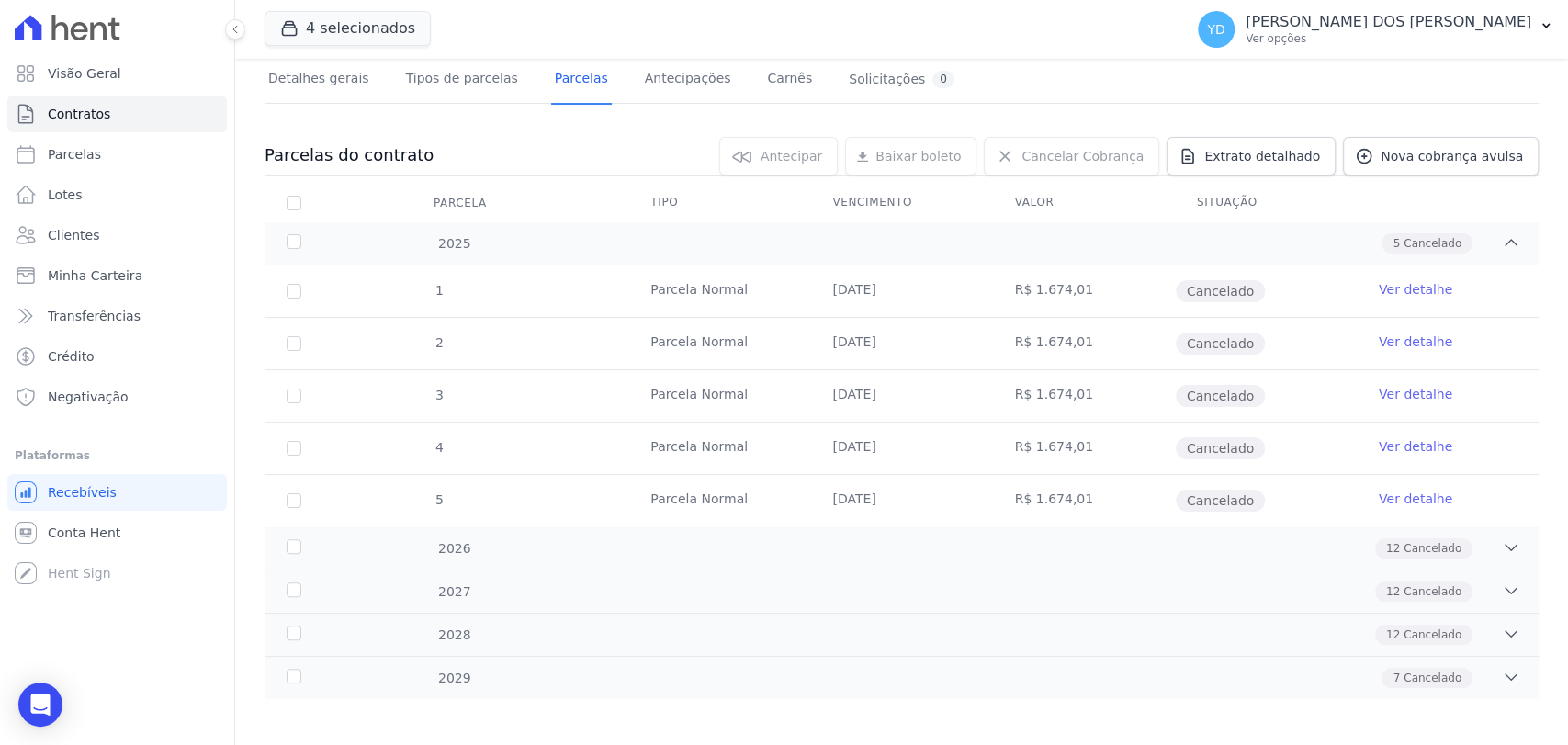
scroll to position [129, 0]
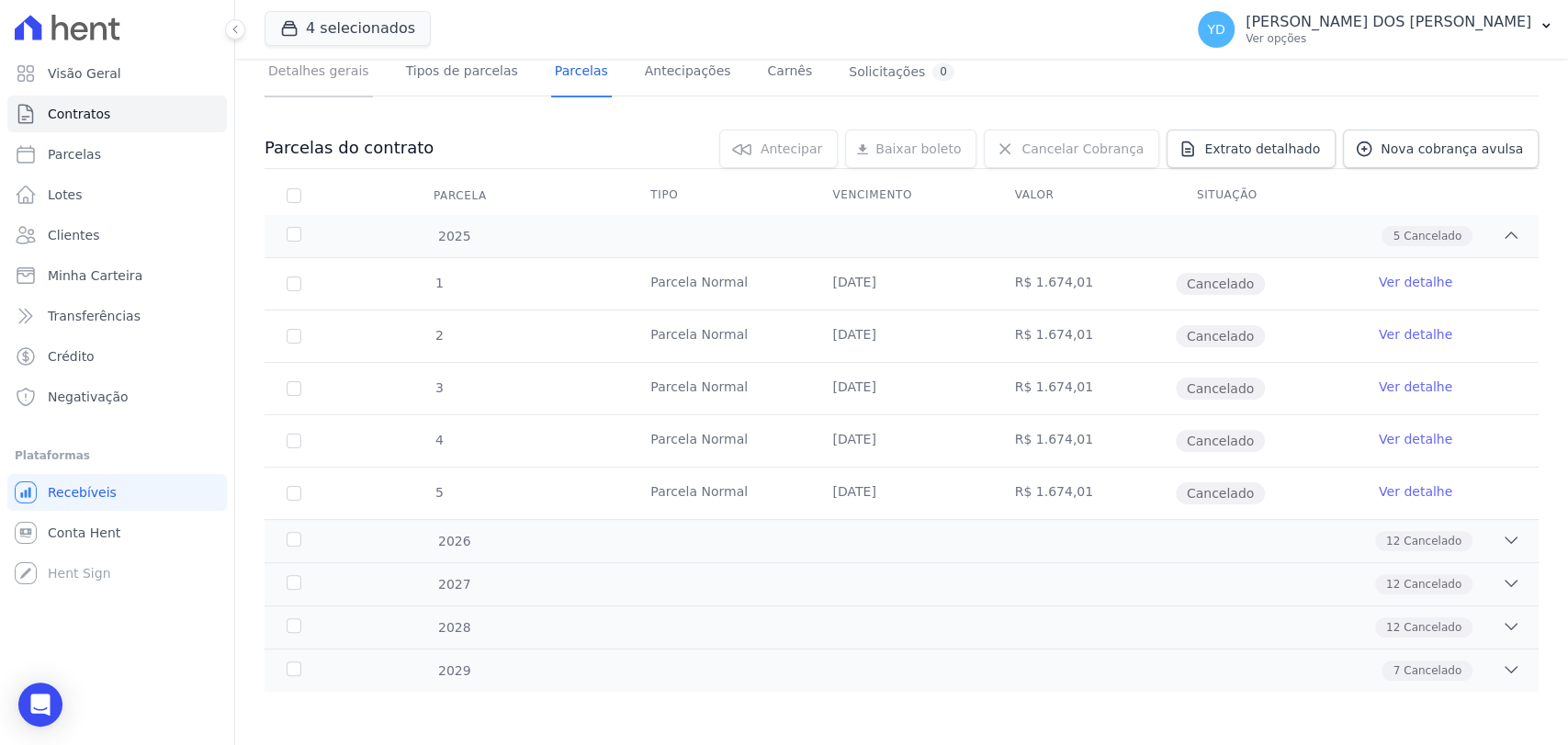
click at [350, 86] on link "Detalhes gerais" at bounding box center [319, 73] width 109 height 49
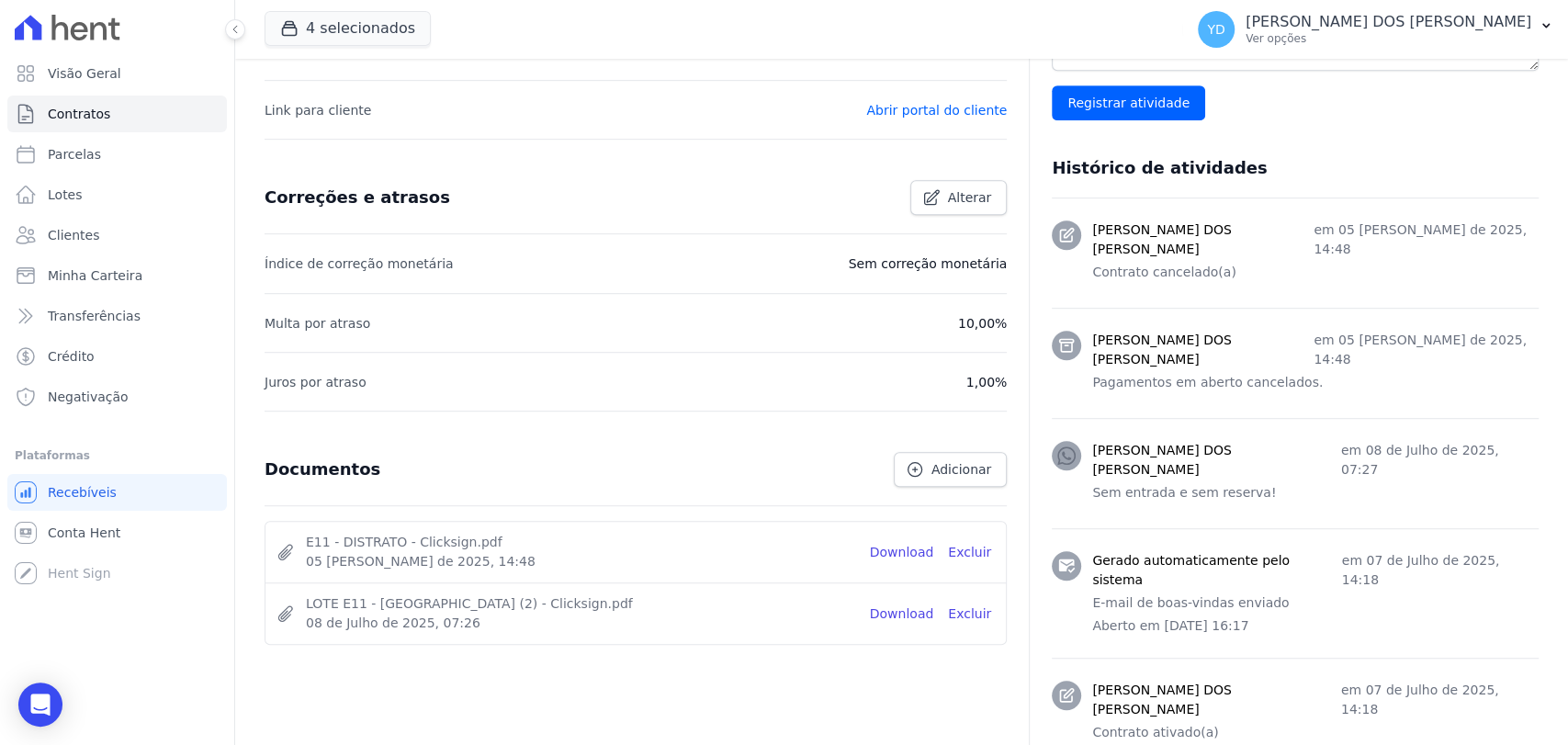
scroll to position [696, 0]
